Goal: Transaction & Acquisition: Book appointment/travel/reservation

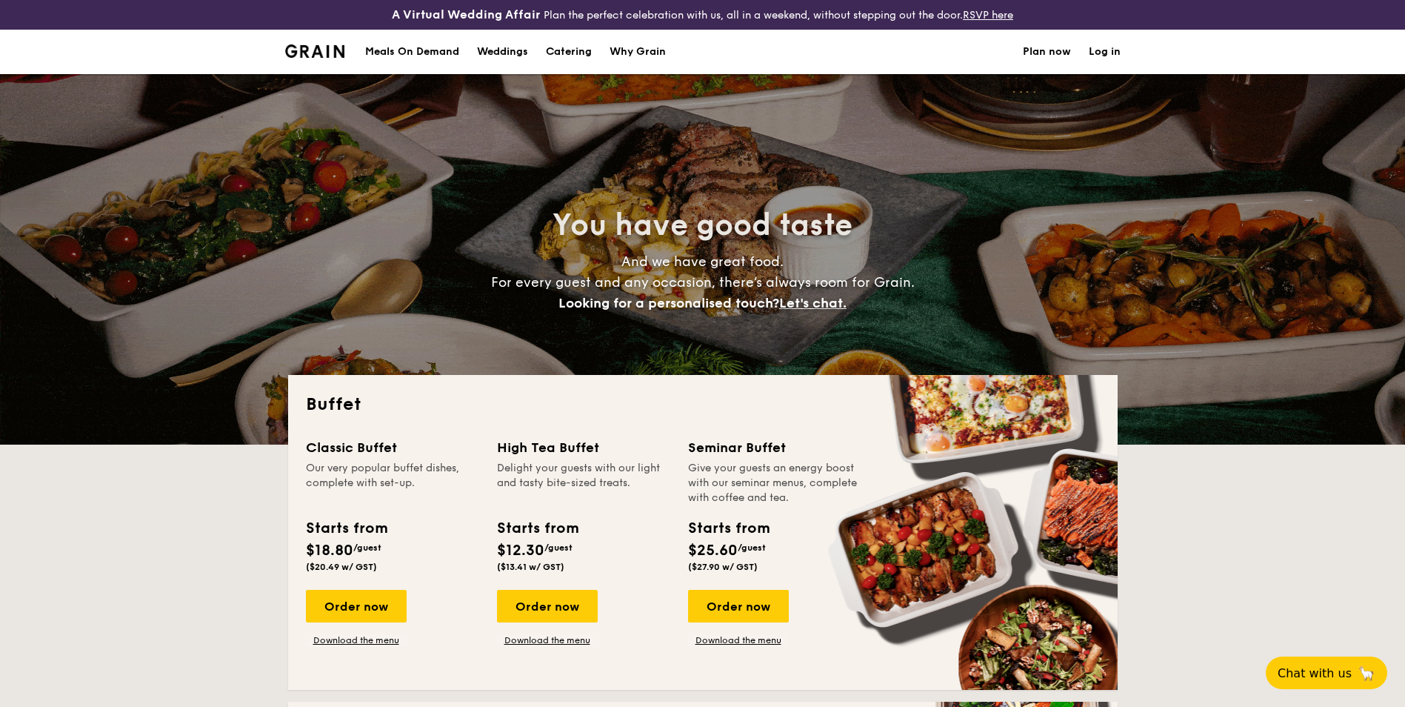
select select
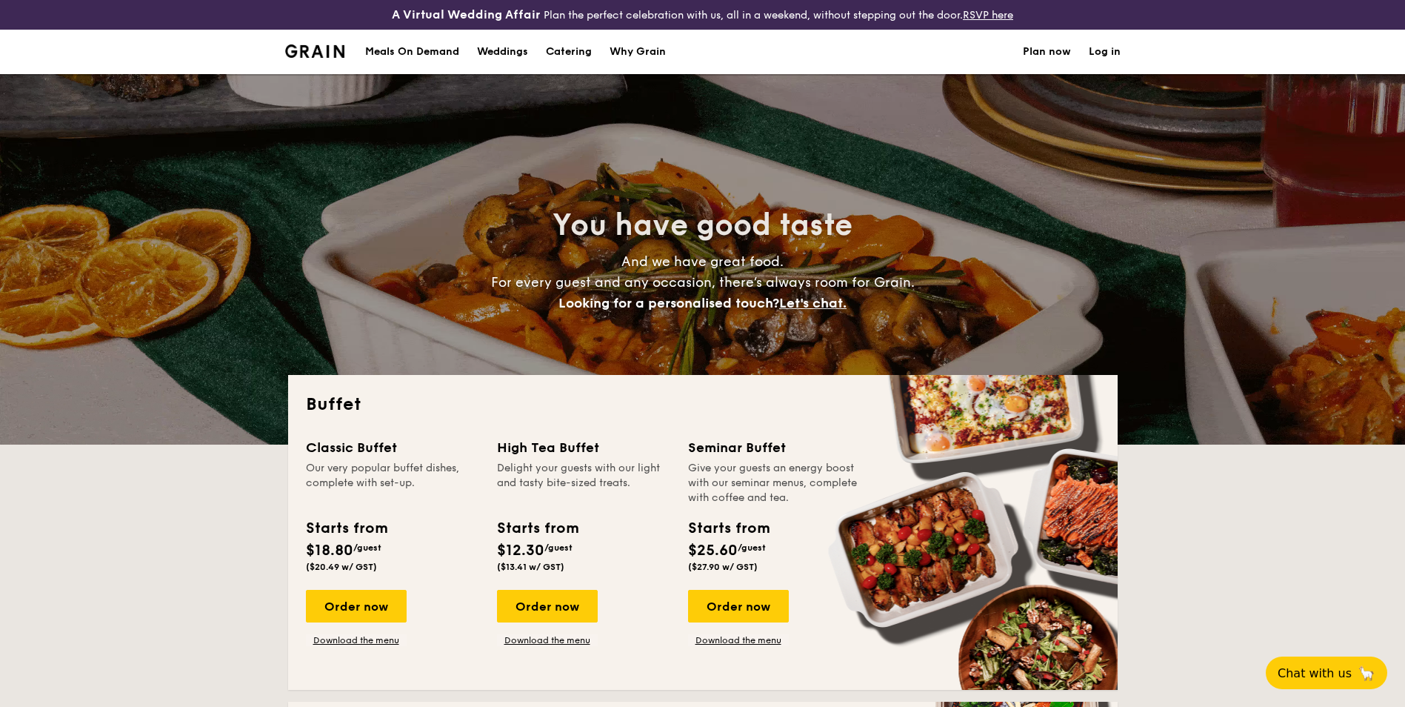
click at [324, 47] on img at bounding box center [315, 50] width 60 height 13
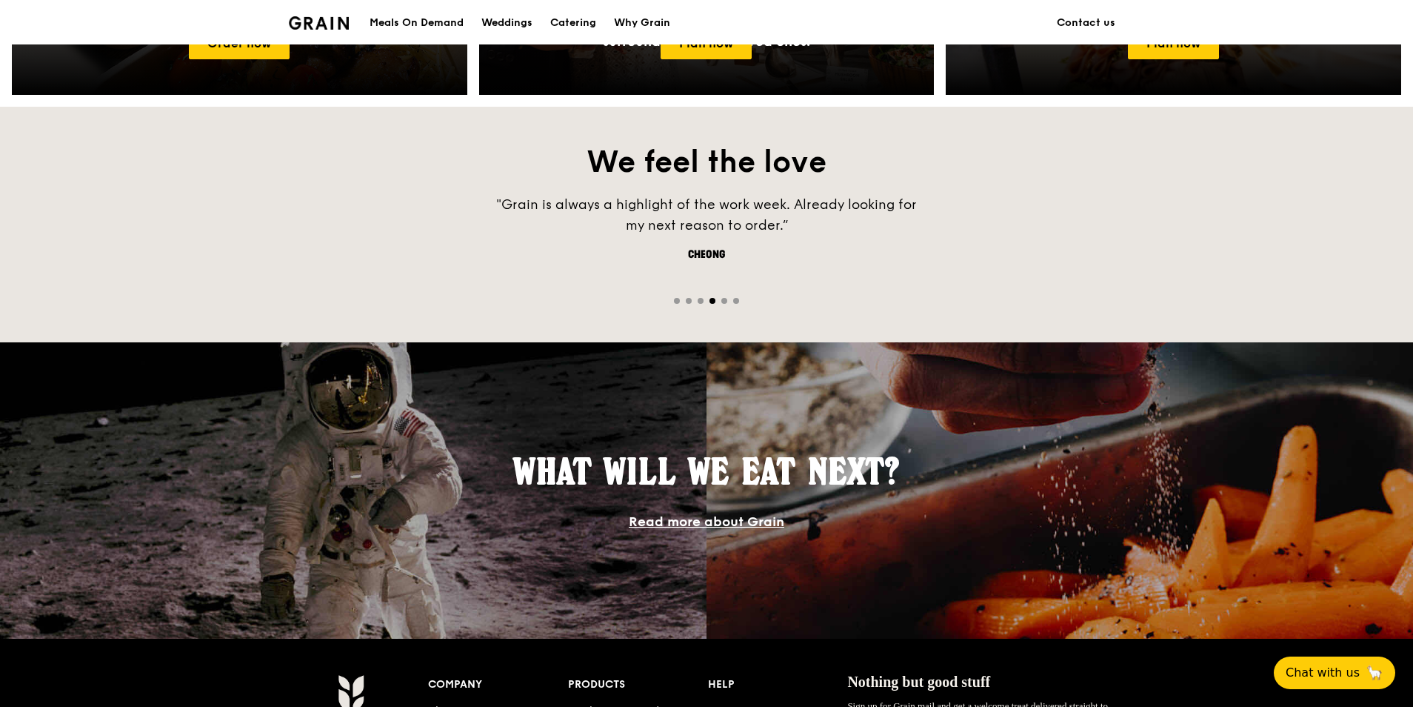
scroll to position [1149, 0]
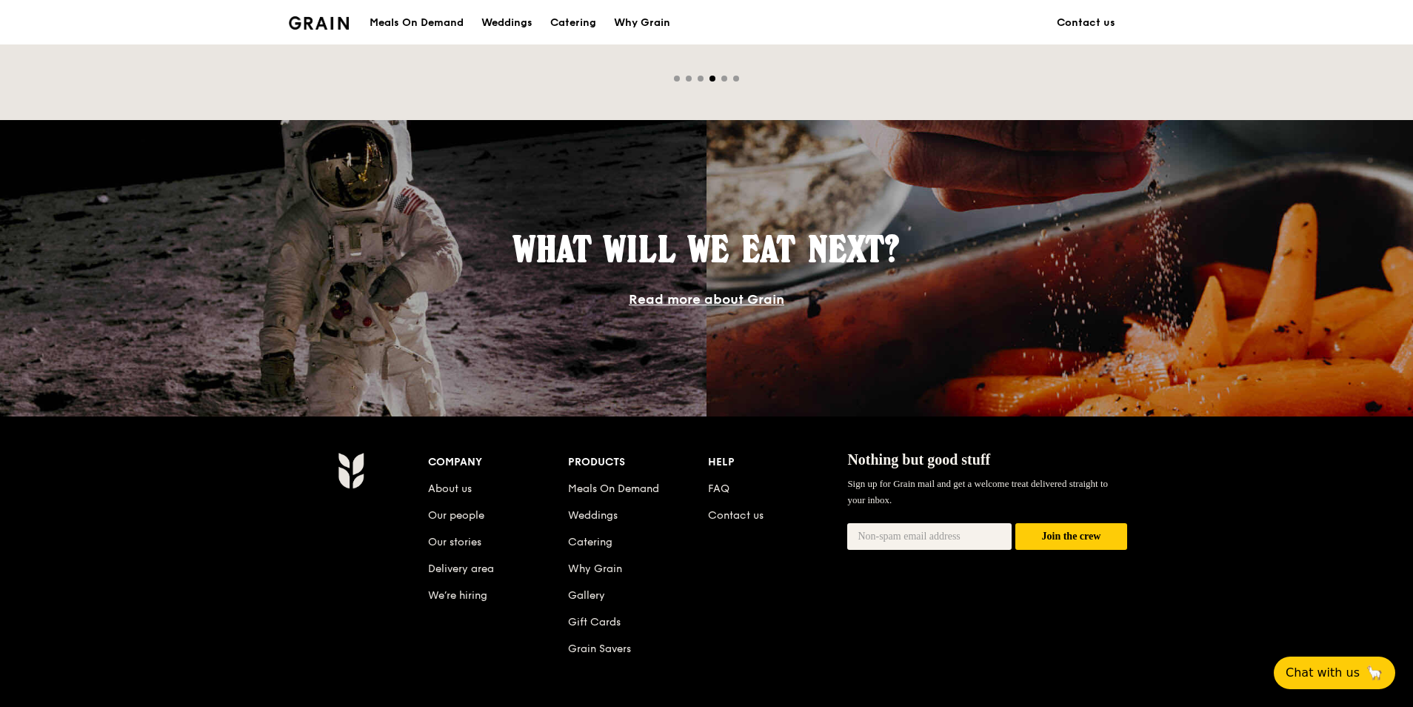
click at [662, 304] on link "Read more about Grain" at bounding box center [707, 299] width 156 height 16
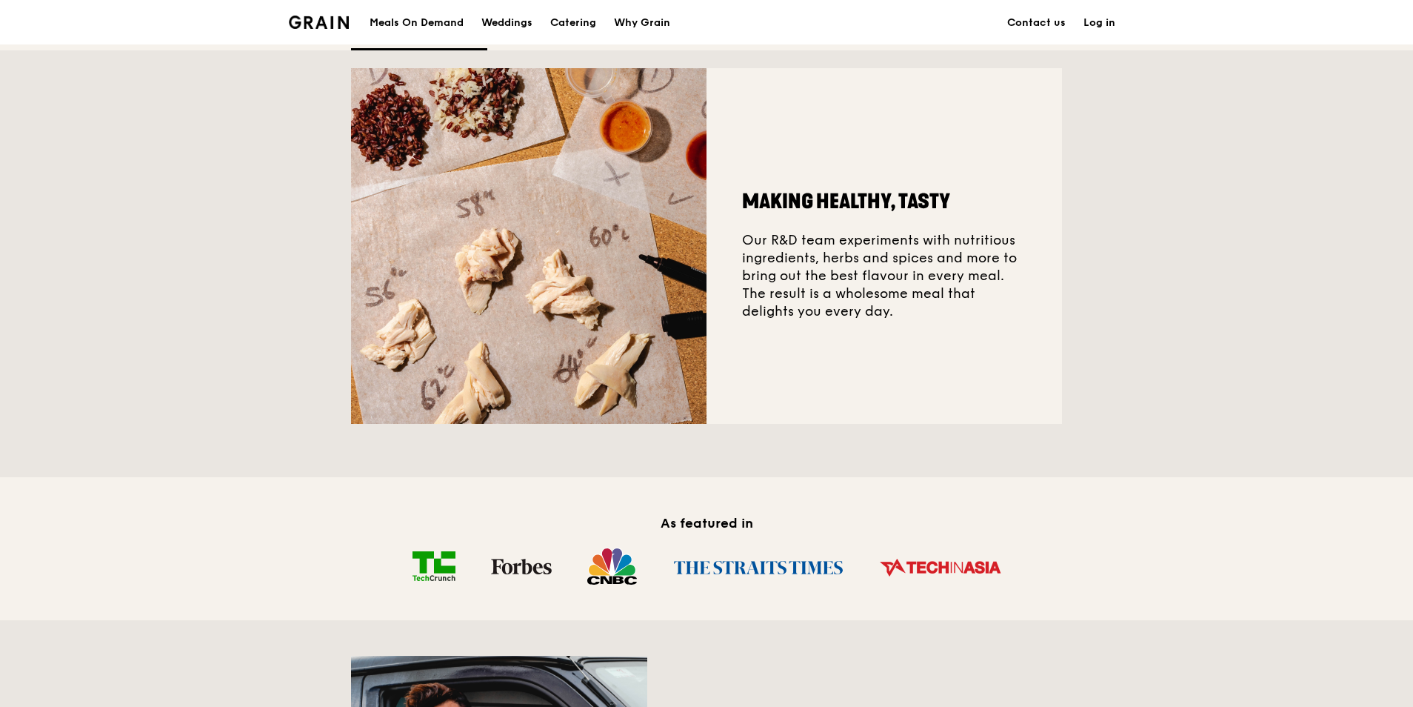
scroll to position [963, 0]
